Goal: Task Accomplishment & Management: Manage account settings

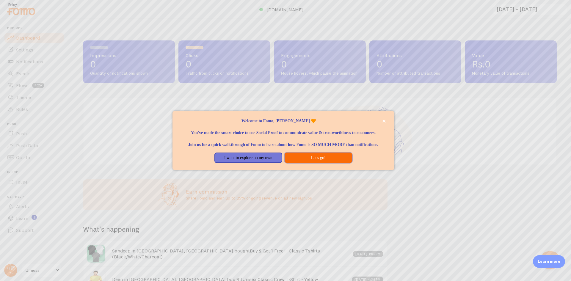
click at [317, 163] on button "Let's go!" at bounding box center [319, 158] width 68 height 11
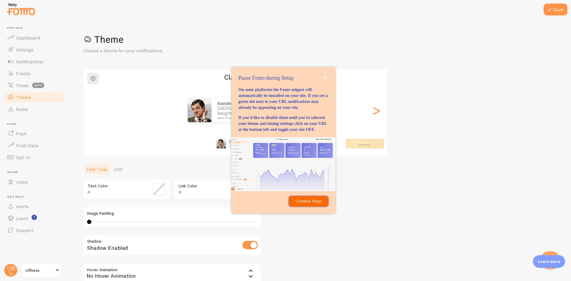
click at [310, 207] on button "Continue Setup" at bounding box center [308, 201] width 39 height 11
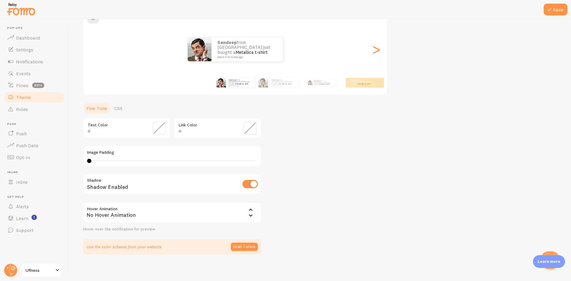
scroll to position [63, 0]
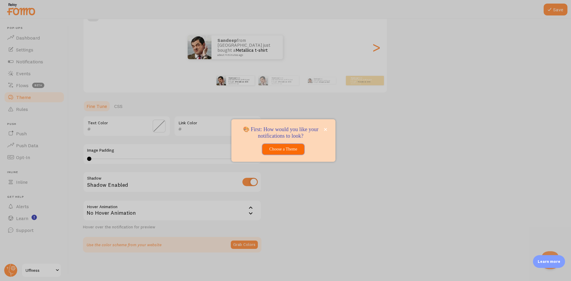
click at [295, 151] on button "Choose a Theme" at bounding box center [283, 149] width 42 height 11
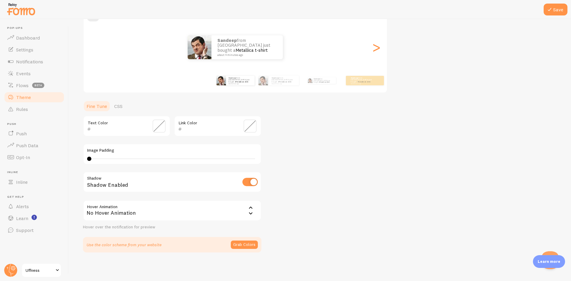
scroll to position [33, 0]
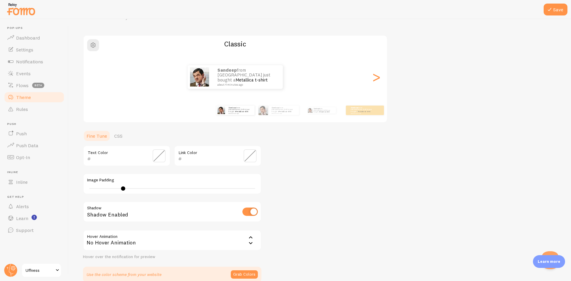
type input "5"
drag, startPoint x: 90, startPoint y: 187, endPoint x: 111, endPoint y: 197, distance: 23.0
click at [111, 197] on div "Text Color Link Color Image Padding 5 Shadow Shadow Enabled Hover Animation non…" at bounding box center [172, 202] width 178 height 114
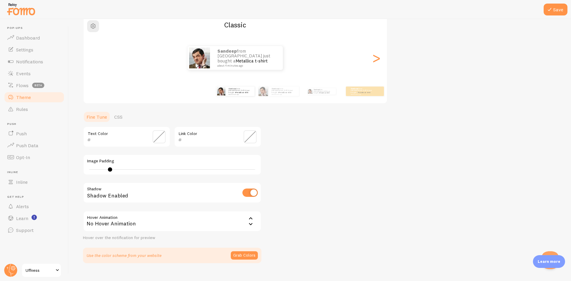
scroll to position [63, 0]
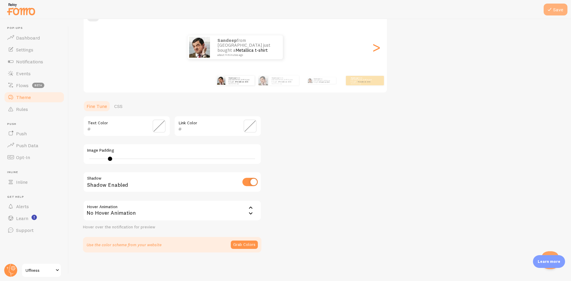
click at [559, 15] on button "Save" at bounding box center [556, 10] width 24 height 12
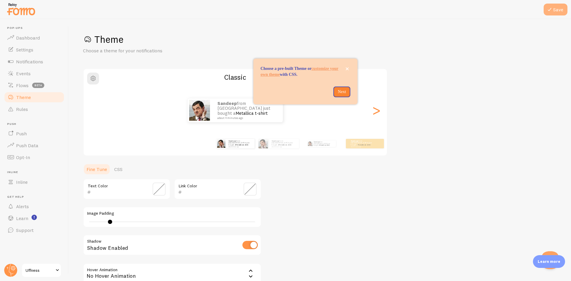
click at [558, 10] on button "Save" at bounding box center [556, 10] width 24 height 12
drag, startPoint x: 558, startPoint y: 10, endPoint x: 408, endPoint y: 99, distance: 175.0
click at [435, 115] on div "Save Theme Choose a theme for your notifications Classic Sandeep from [GEOGRAPH…" at bounding box center [320, 174] width 474 height 282
click at [346, 67] on icon "close," at bounding box center [347, 68] width 3 height 3
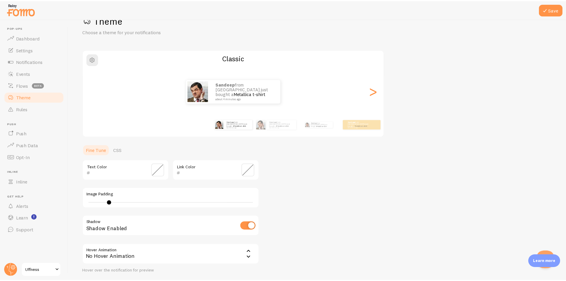
scroll to position [30, 0]
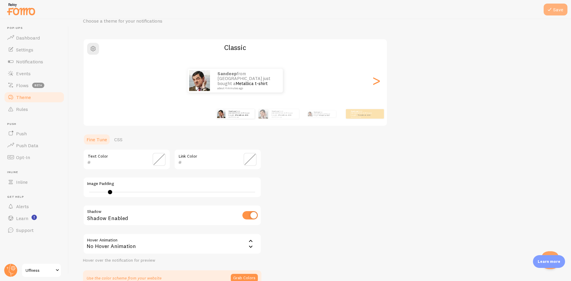
click at [550, 10] on icon at bounding box center [549, 9] width 7 height 7
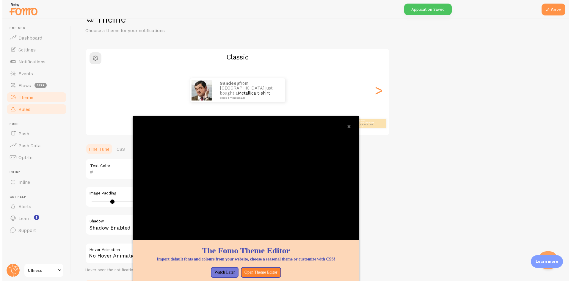
scroll to position [19, 0]
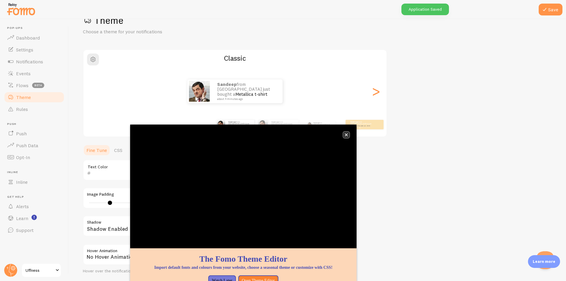
click at [345, 133] on button "close," at bounding box center [346, 135] width 6 height 6
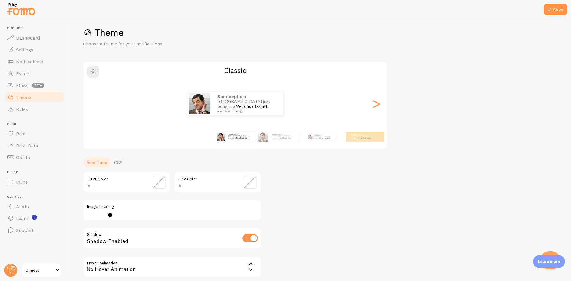
scroll to position [0, 0]
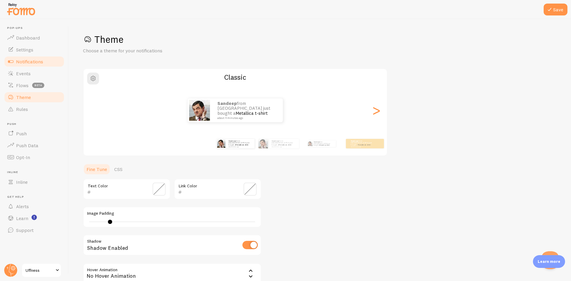
click at [22, 62] on span "Notifications" at bounding box center [29, 62] width 27 height 6
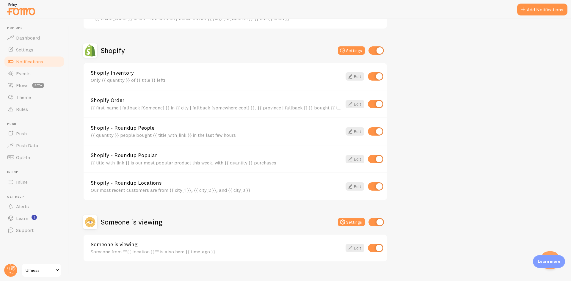
scroll to position [198, 0]
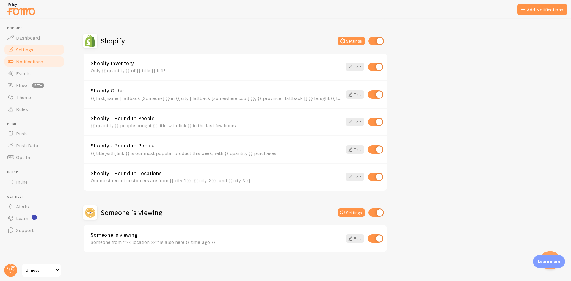
click at [33, 50] on span "Settings" at bounding box center [24, 50] width 17 height 6
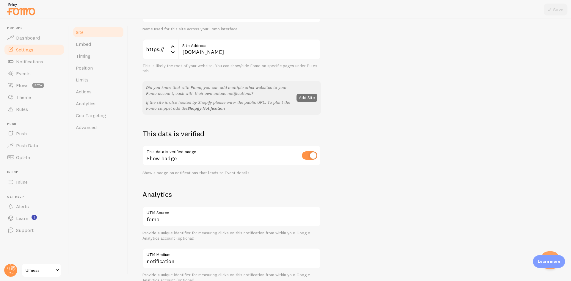
scroll to position [89, 0]
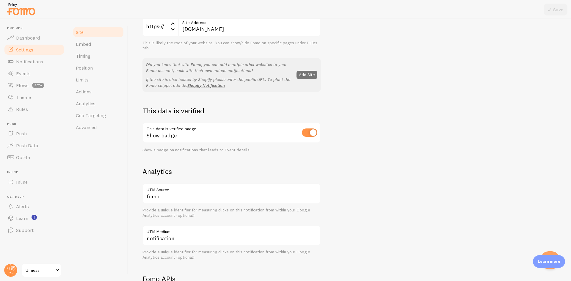
click at [316, 135] on input "checkbox" at bounding box center [309, 132] width 15 height 8
click at [303, 131] on input "checkbox" at bounding box center [309, 132] width 15 height 8
checkbox input "true"
click at [26, 131] on link "Push" at bounding box center [34, 134] width 61 height 12
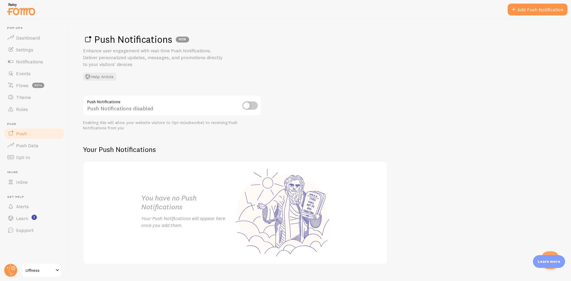
click at [248, 106] on input "checkbox" at bounding box center [249, 105] width 15 height 8
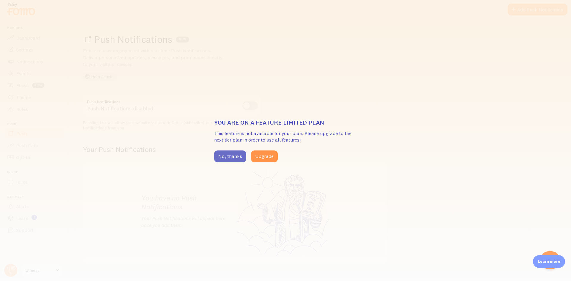
click at [236, 158] on button "No, thanks" at bounding box center [230, 156] width 32 height 12
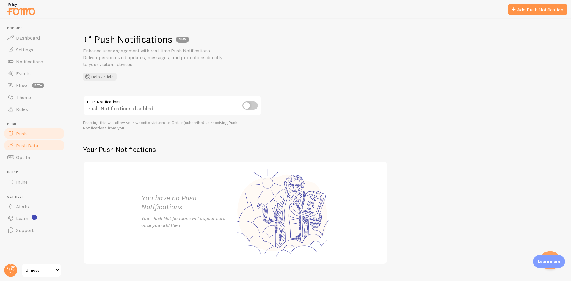
click at [45, 151] on link "Push Data" at bounding box center [34, 145] width 61 height 12
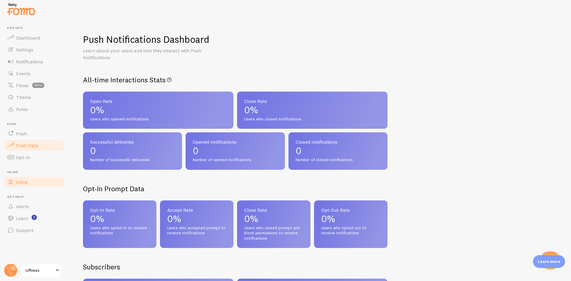
click at [37, 187] on link "Inline" at bounding box center [34, 182] width 61 height 12
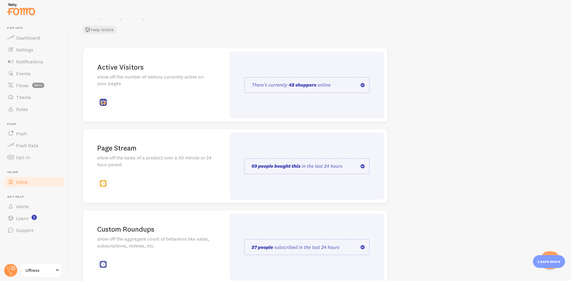
scroll to position [59, 0]
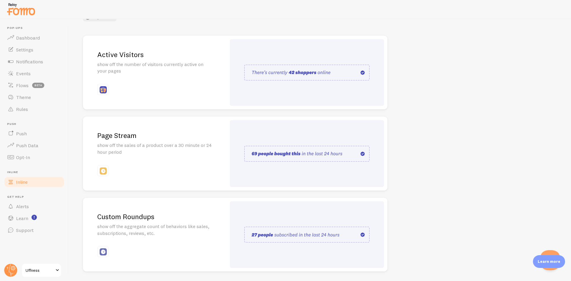
click at [548, 250] on iframe at bounding box center [550, 260] width 20 height 20
click at [549, 254] on button "Open Beacon popover" at bounding box center [549, 259] width 18 height 18
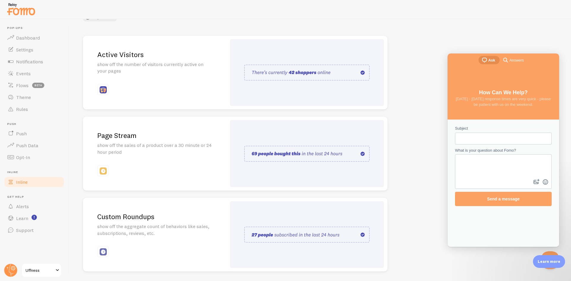
scroll to position [0, 0]
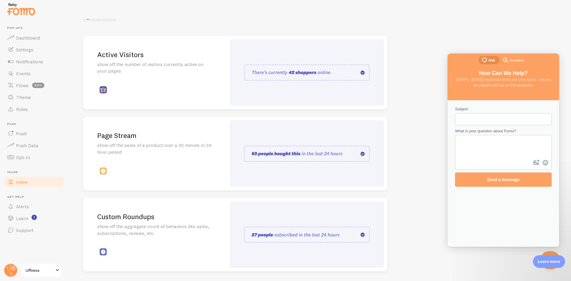
click at [528, 39] on div "Inline Enhance the credibility of your website with strategically placed social…" at bounding box center [320, 150] width 502 height 262
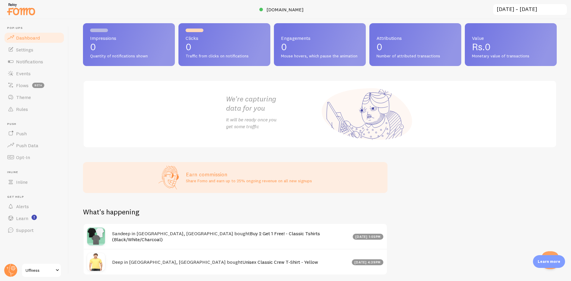
scroll to position [45, 0]
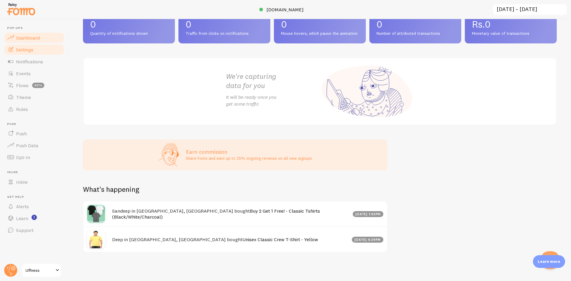
click at [46, 51] on link "Settings" at bounding box center [34, 50] width 61 height 12
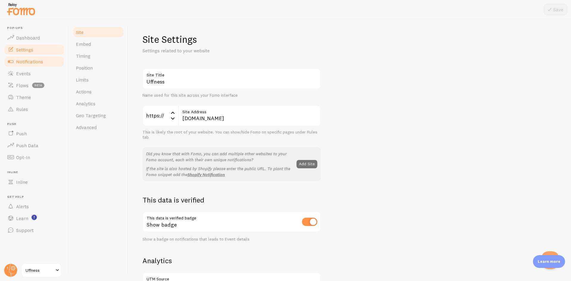
click at [28, 65] on link "Notifications" at bounding box center [34, 62] width 61 height 12
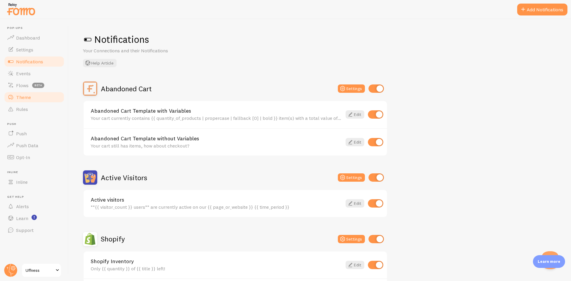
click at [24, 100] on link "Theme" at bounding box center [34, 97] width 61 height 12
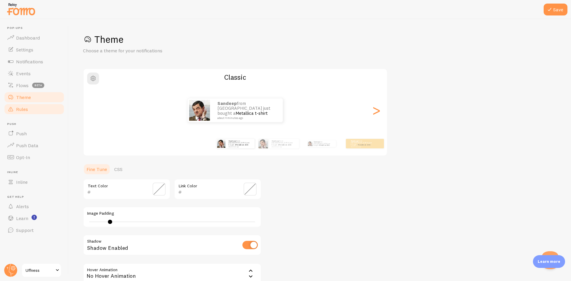
click at [50, 112] on link "Rules" at bounding box center [34, 109] width 61 height 12
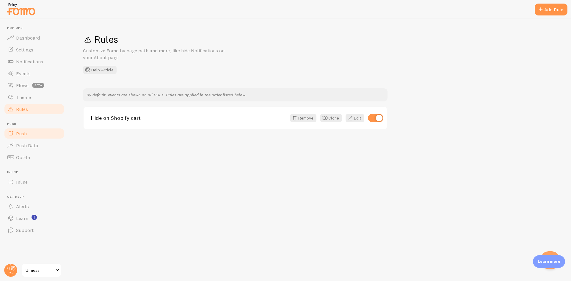
click at [45, 136] on link "Push" at bounding box center [34, 134] width 61 height 12
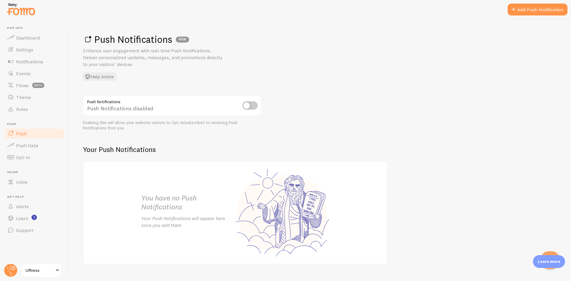
click at [248, 102] on input "checkbox" at bounding box center [249, 105] width 15 height 8
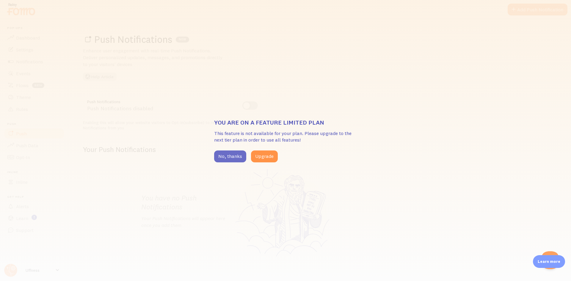
click at [222, 151] on button "No, thanks" at bounding box center [230, 156] width 32 height 12
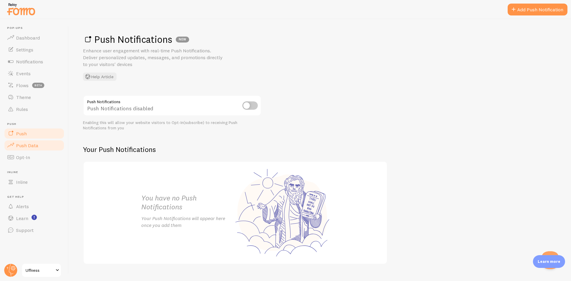
click at [34, 140] on link "Push Data" at bounding box center [34, 145] width 61 height 12
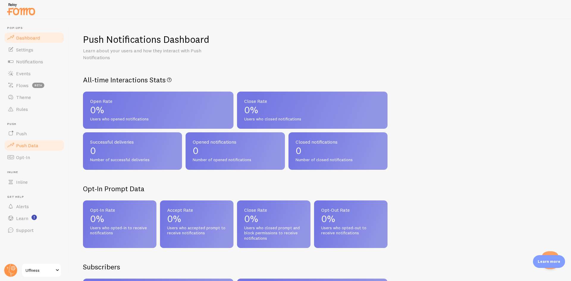
click at [33, 40] on span "Dashboard" at bounding box center [28, 38] width 24 height 6
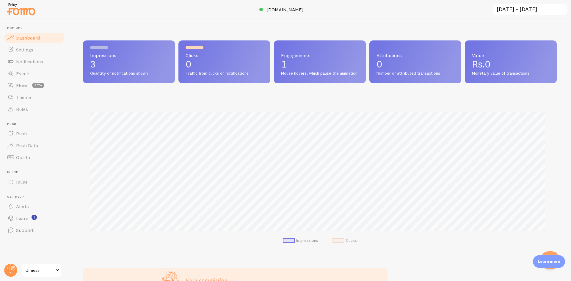
scroll to position [156, 469]
